Goal: Task Accomplishment & Management: Manage account settings

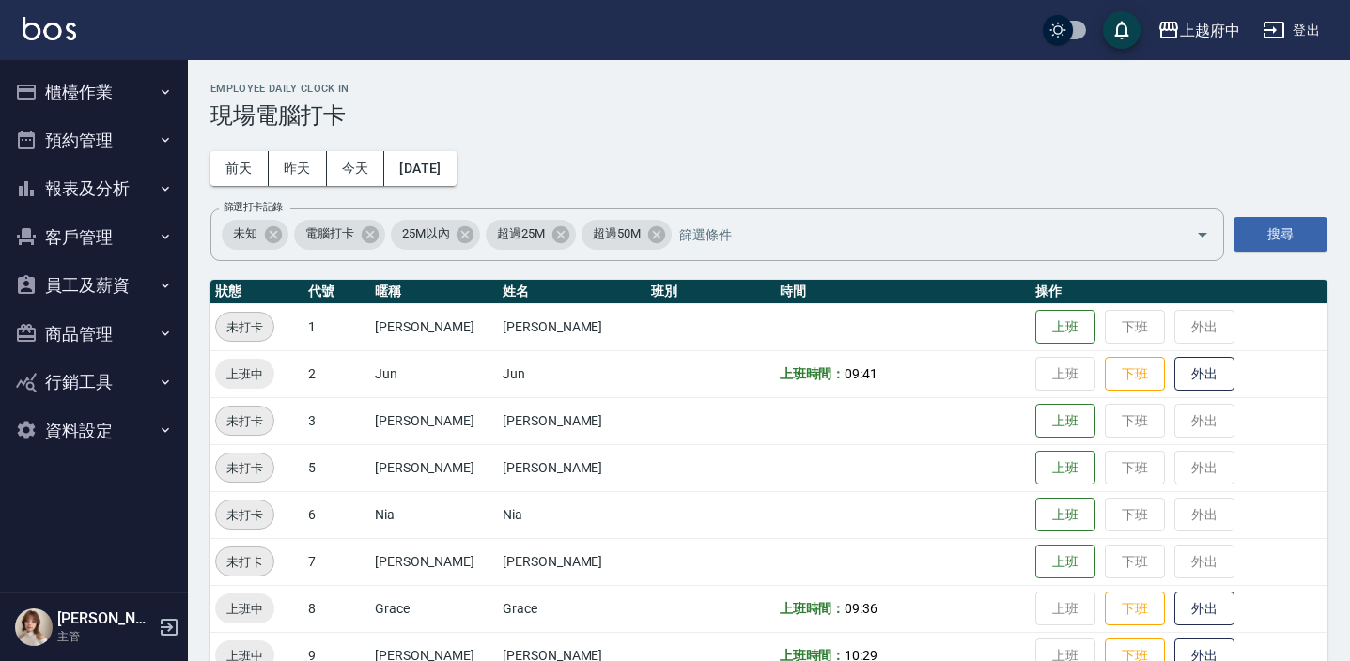
scroll to position [604, 0]
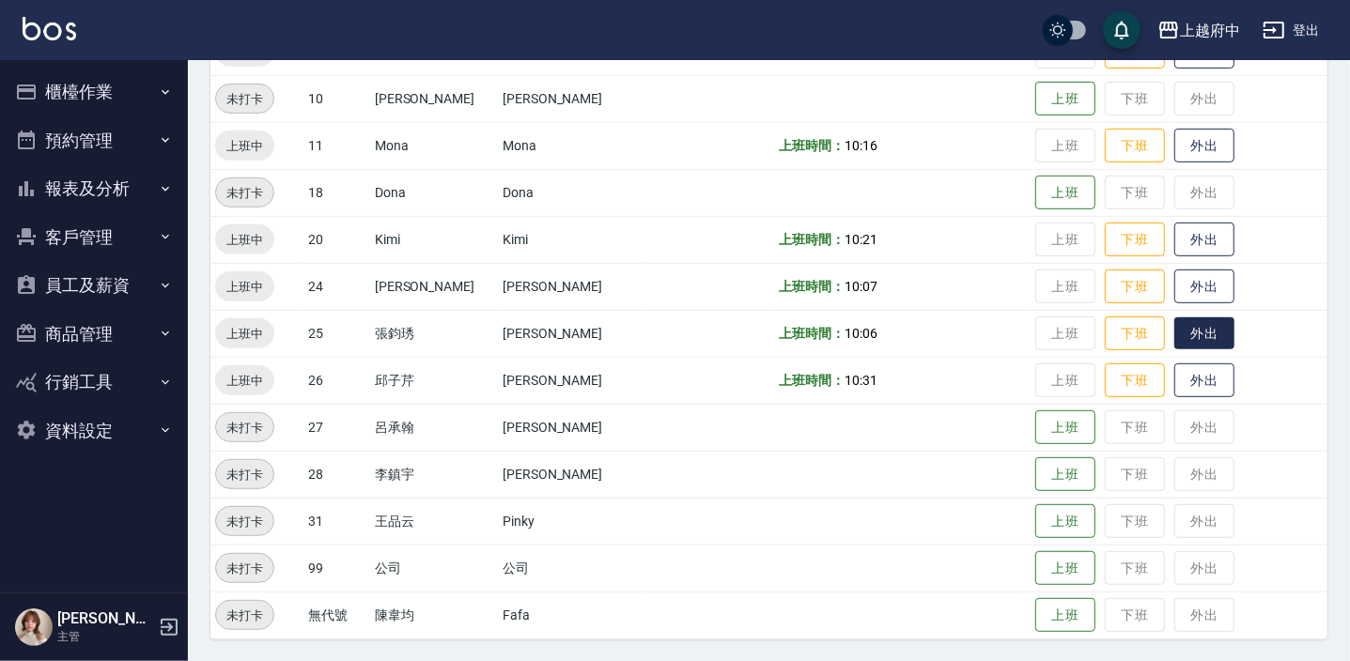
click at [1197, 319] on button "外出" at bounding box center [1204, 333] width 60 height 33
click at [1183, 327] on button "歸來" at bounding box center [1204, 333] width 60 height 33
click at [1201, 368] on button "外出" at bounding box center [1204, 380] width 60 height 33
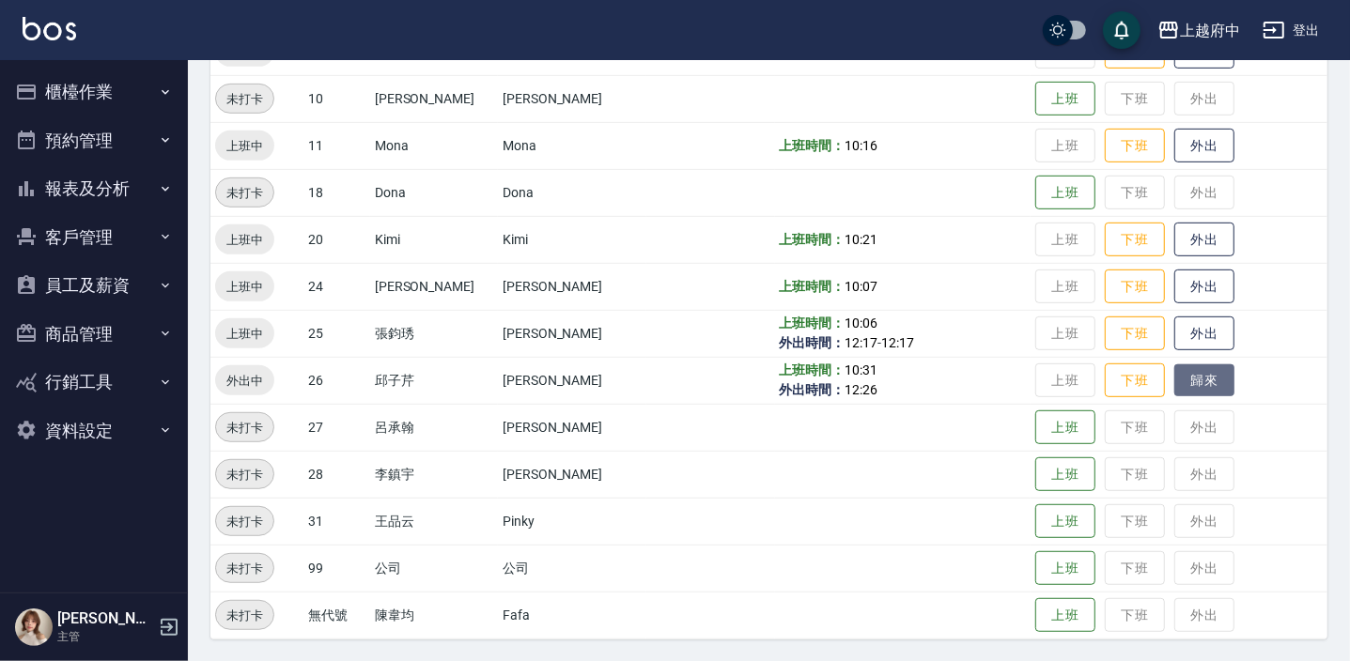
click at [1201, 368] on button "歸來" at bounding box center [1204, 380] width 60 height 33
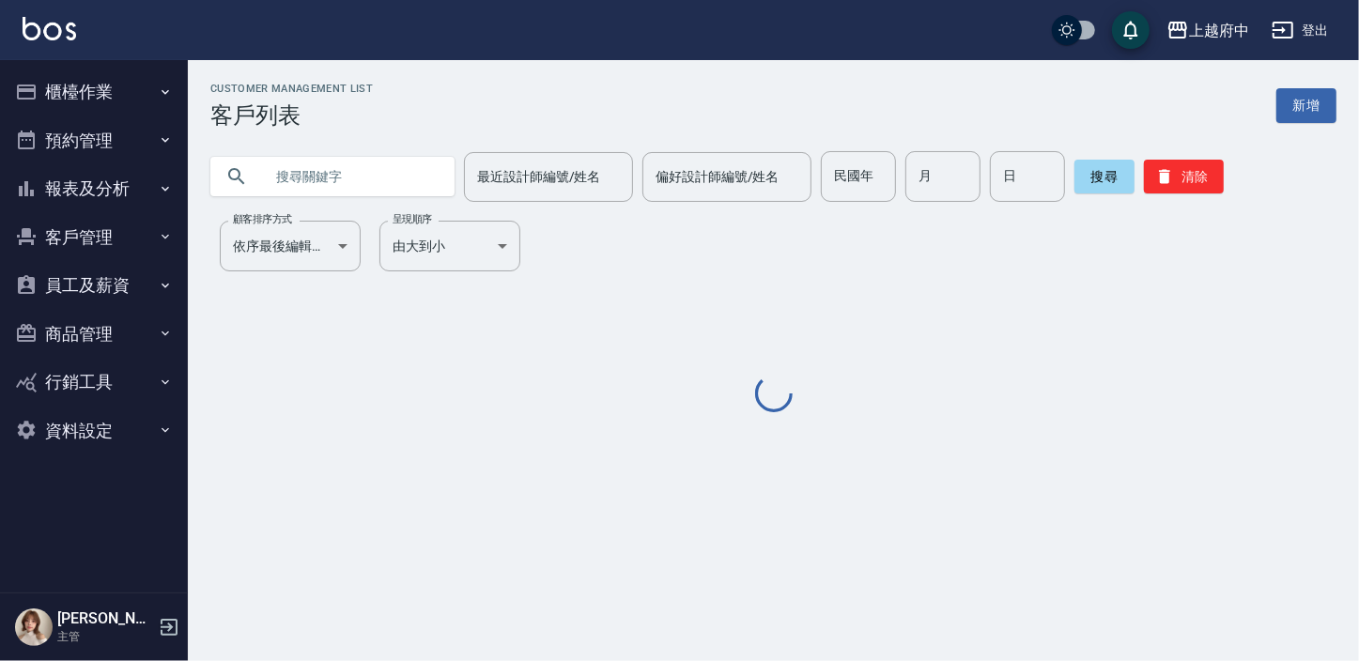
click at [164, 626] on icon "button" at bounding box center [169, 627] width 23 height 23
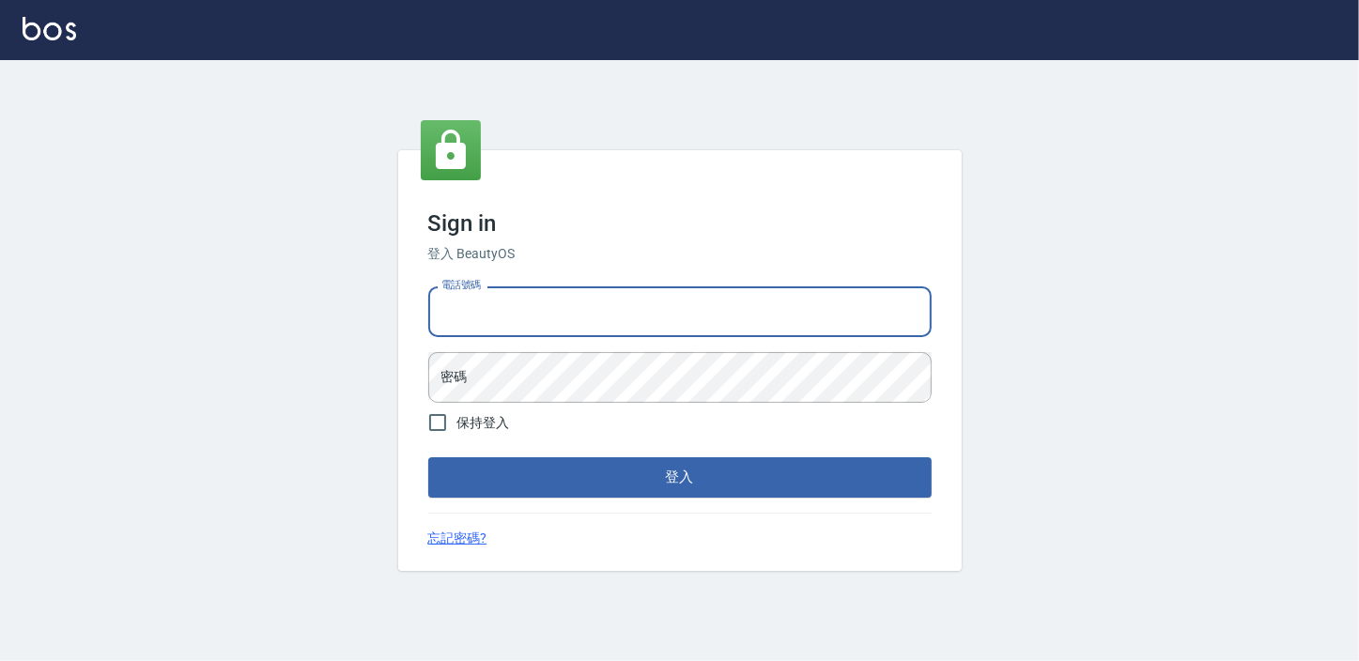
click at [541, 311] on input "電話號碼" at bounding box center [679, 311] width 503 height 51
type input "0932050354"
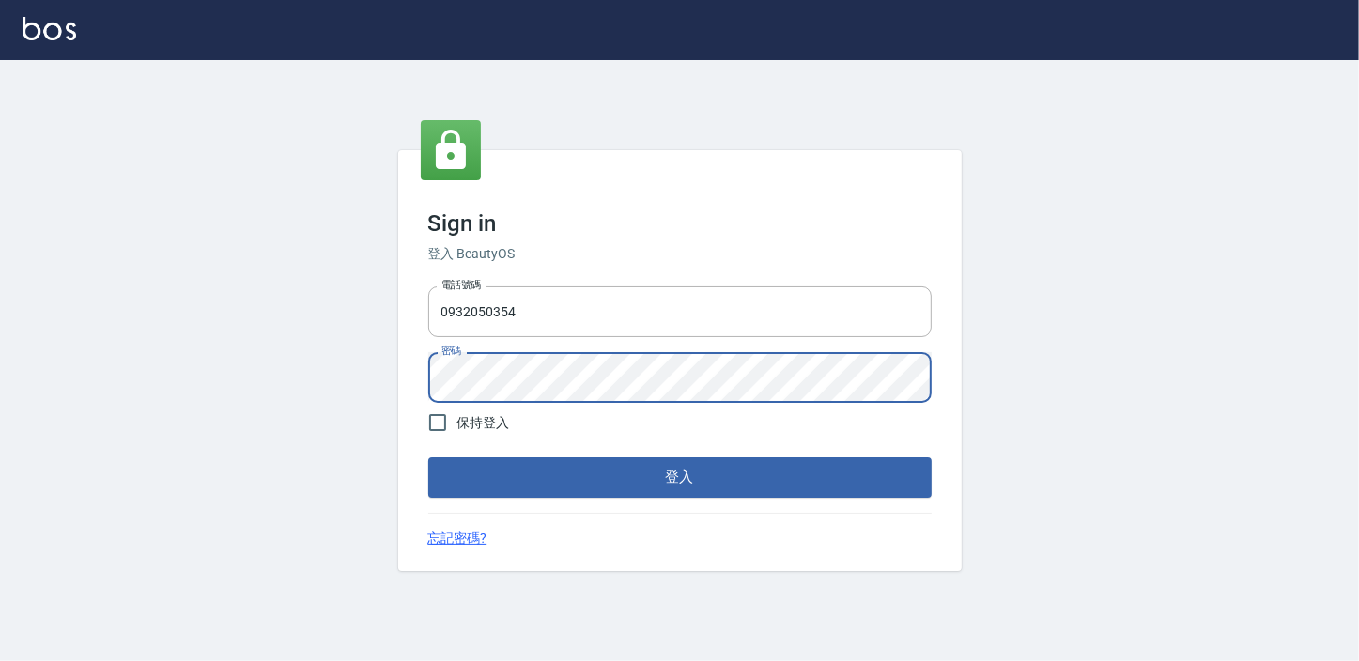
click at [428, 457] on button "登入" at bounding box center [679, 476] width 503 height 39
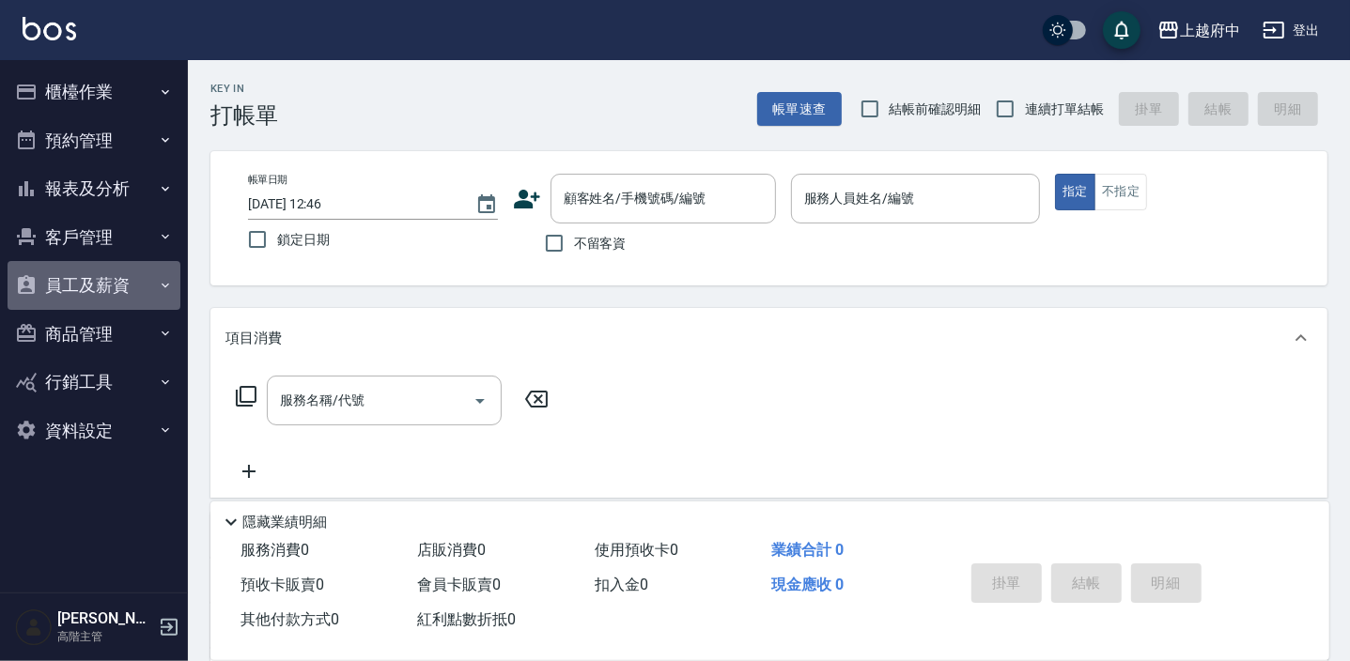
click at [116, 283] on button "員工及薪資" at bounding box center [94, 285] width 173 height 49
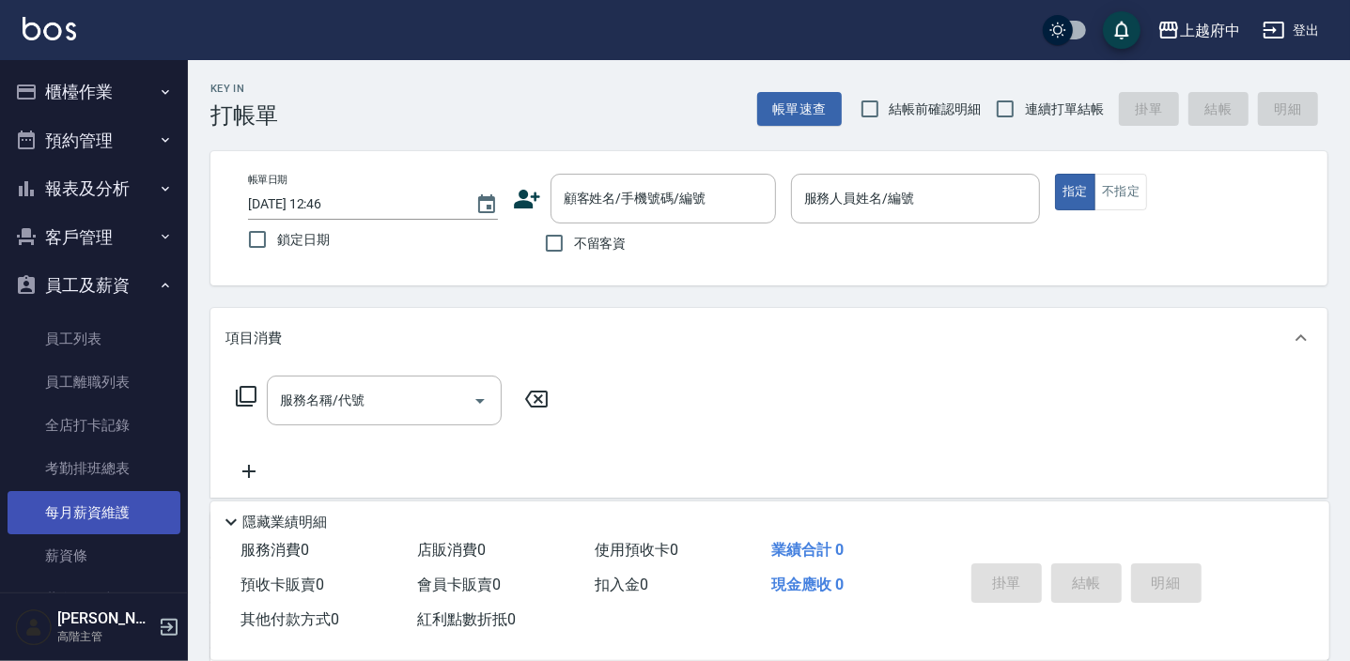
click at [83, 512] on link "每月薪資維護" at bounding box center [94, 512] width 173 height 43
